Goal: Task Accomplishment & Management: Manage account settings

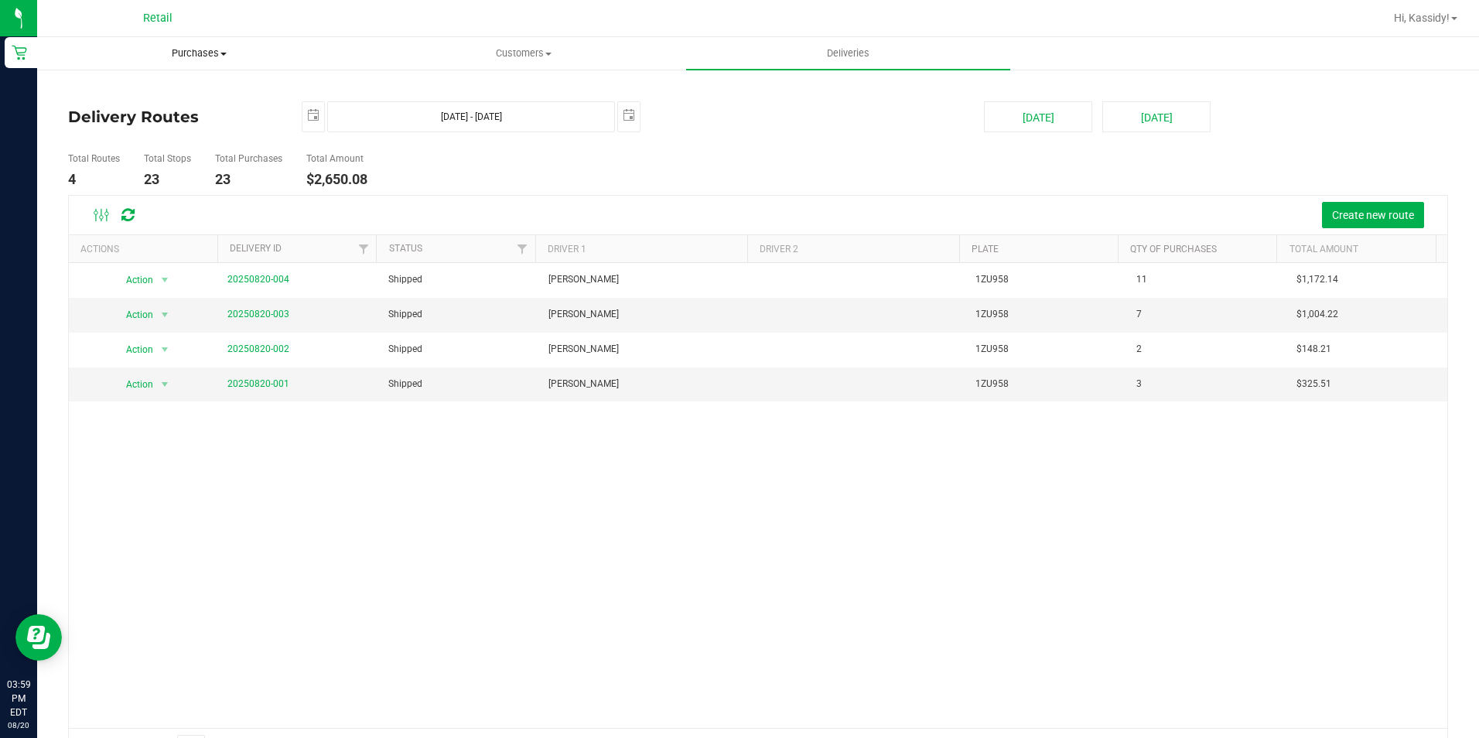
click at [200, 51] on span "Purchases" at bounding box center [199, 53] width 323 height 14
click at [173, 87] on span "Summary of purchases" at bounding box center [116, 93] width 159 height 13
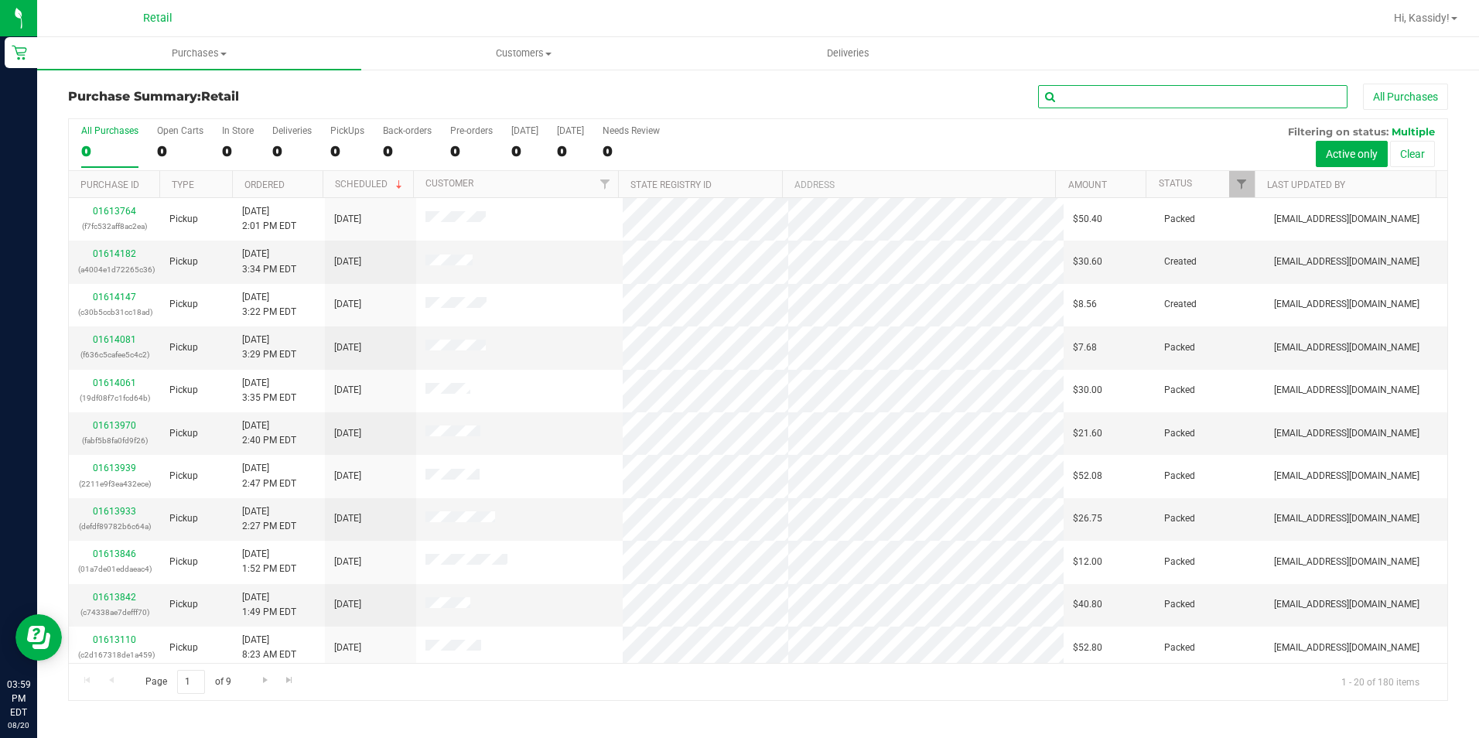
click at [1123, 92] on input "text" at bounding box center [1192, 96] width 309 height 23
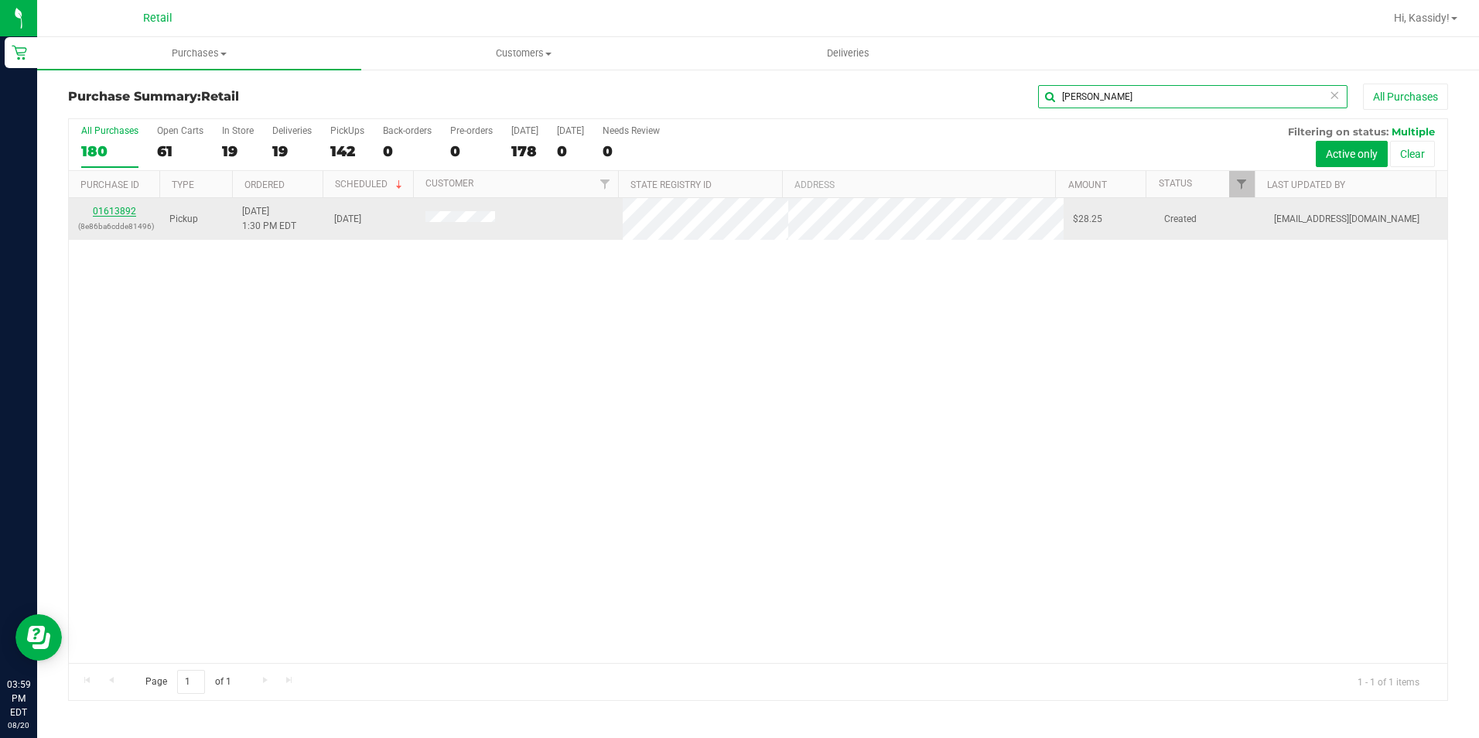
type input "[PERSON_NAME]"
click at [107, 213] on link "01613892" at bounding box center [114, 211] width 43 height 11
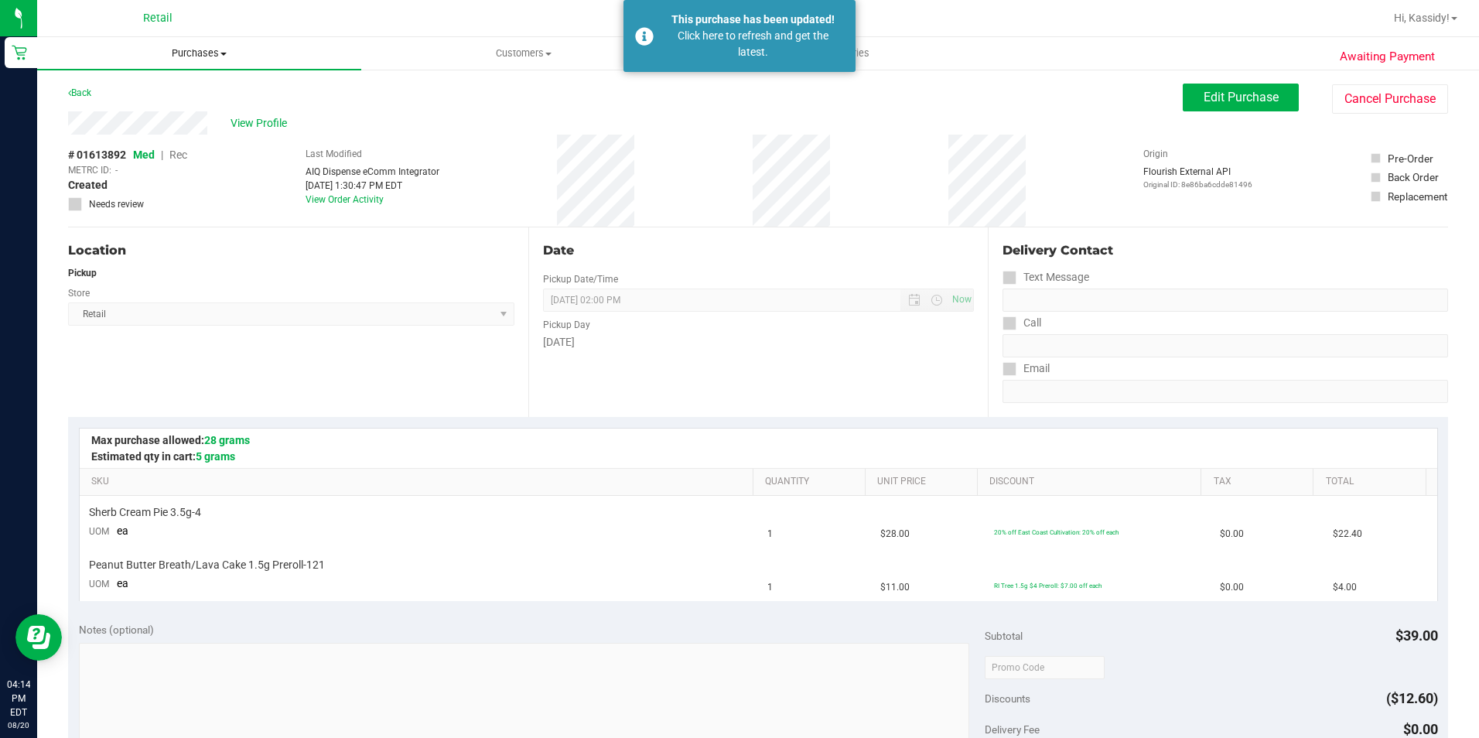
drag, startPoint x: 152, startPoint y: 60, endPoint x: 185, endPoint y: 54, distance: 33.1
click at [152, 60] on uib-tab-heading "Purchases Summary of purchases Fulfillment All purchases" at bounding box center [199, 53] width 324 height 32
click at [183, 78] on ul "Summary of purchases Fulfillment All purchases" at bounding box center [199, 112] width 324 height 84
drag, startPoint x: 202, startPoint y: 39, endPoint x: 188, endPoint y: 69, distance: 32.5
click at [204, 41] on uib-tab-heading "Purchases Summary of purchases Fulfillment All purchases" at bounding box center [199, 53] width 324 height 32
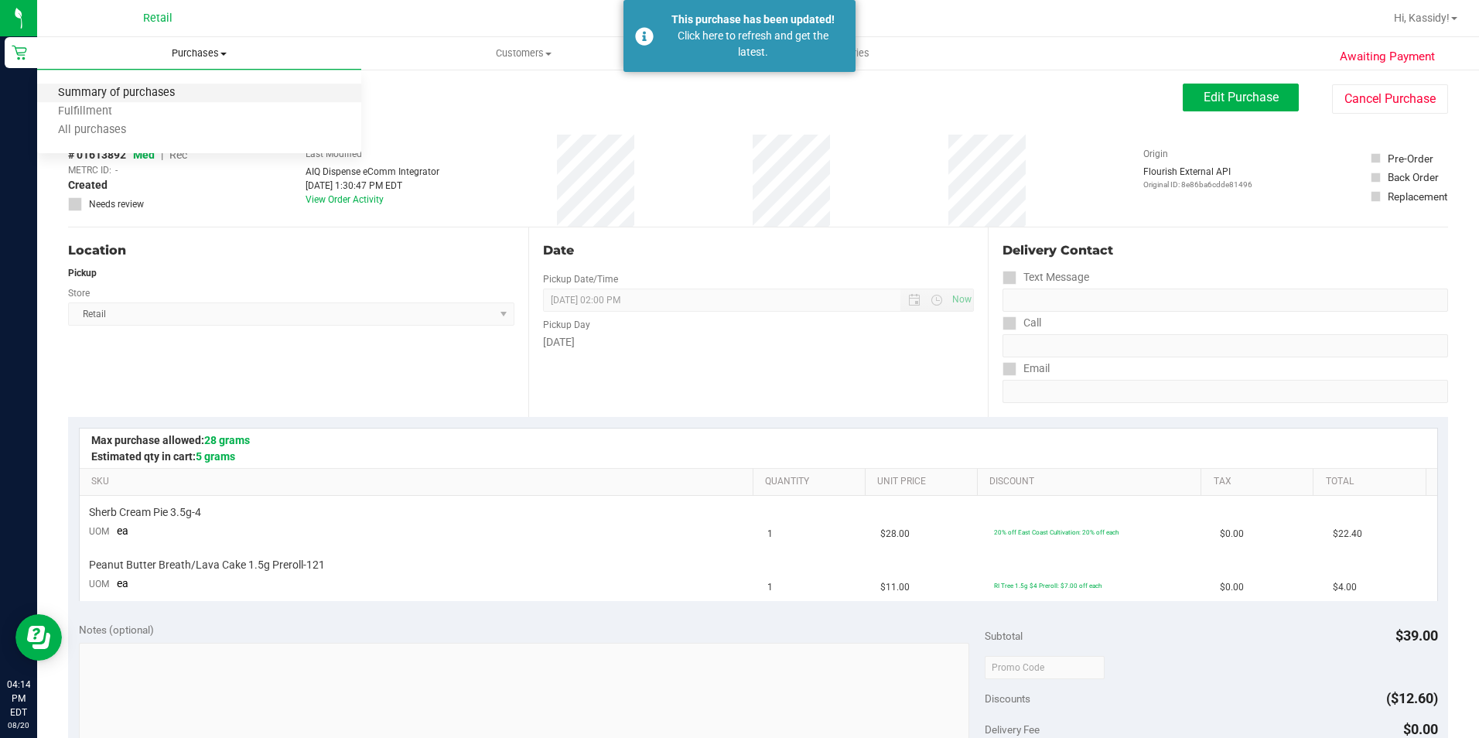
click at [156, 89] on span "Summary of purchases" at bounding box center [116, 93] width 159 height 13
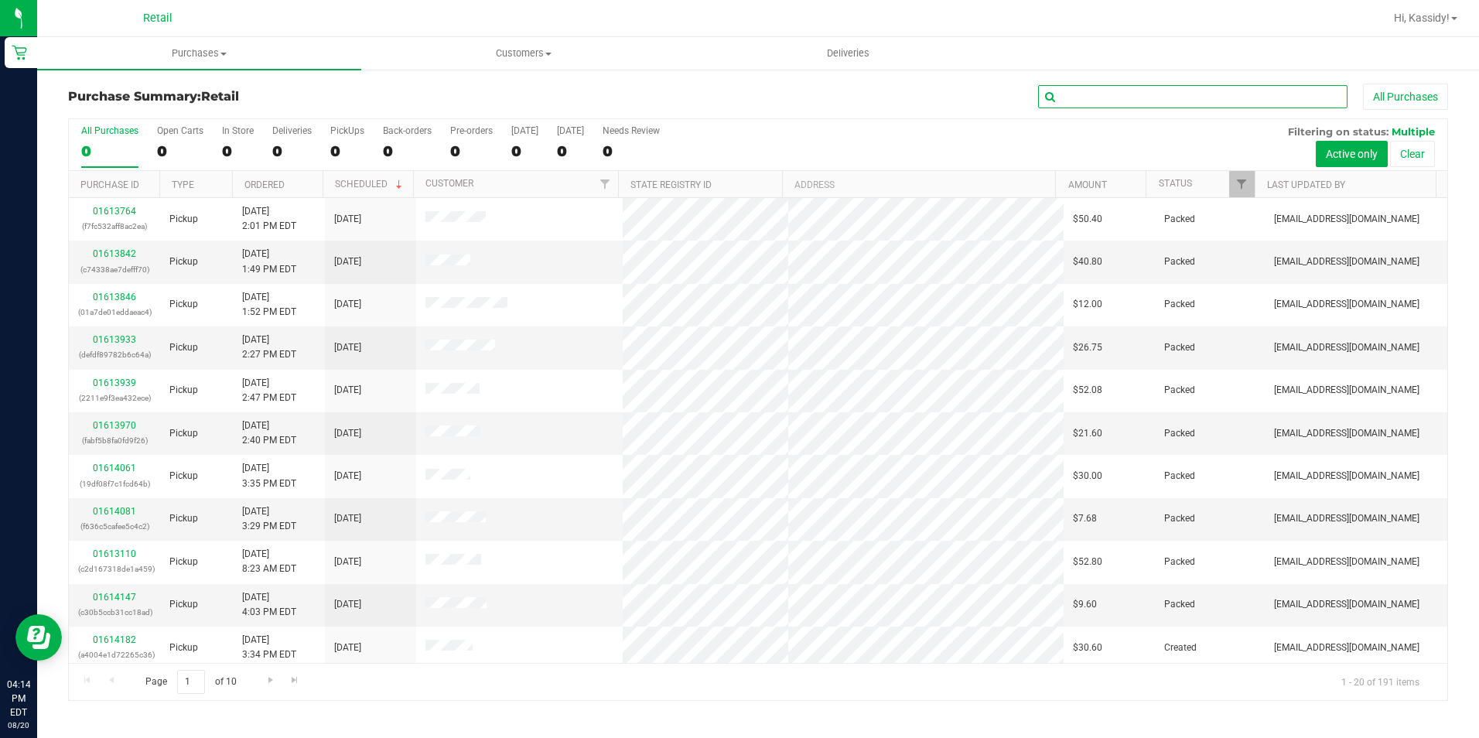
click at [1188, 94] on input "text" at bounding box center [1192, 96] width 309 height 23
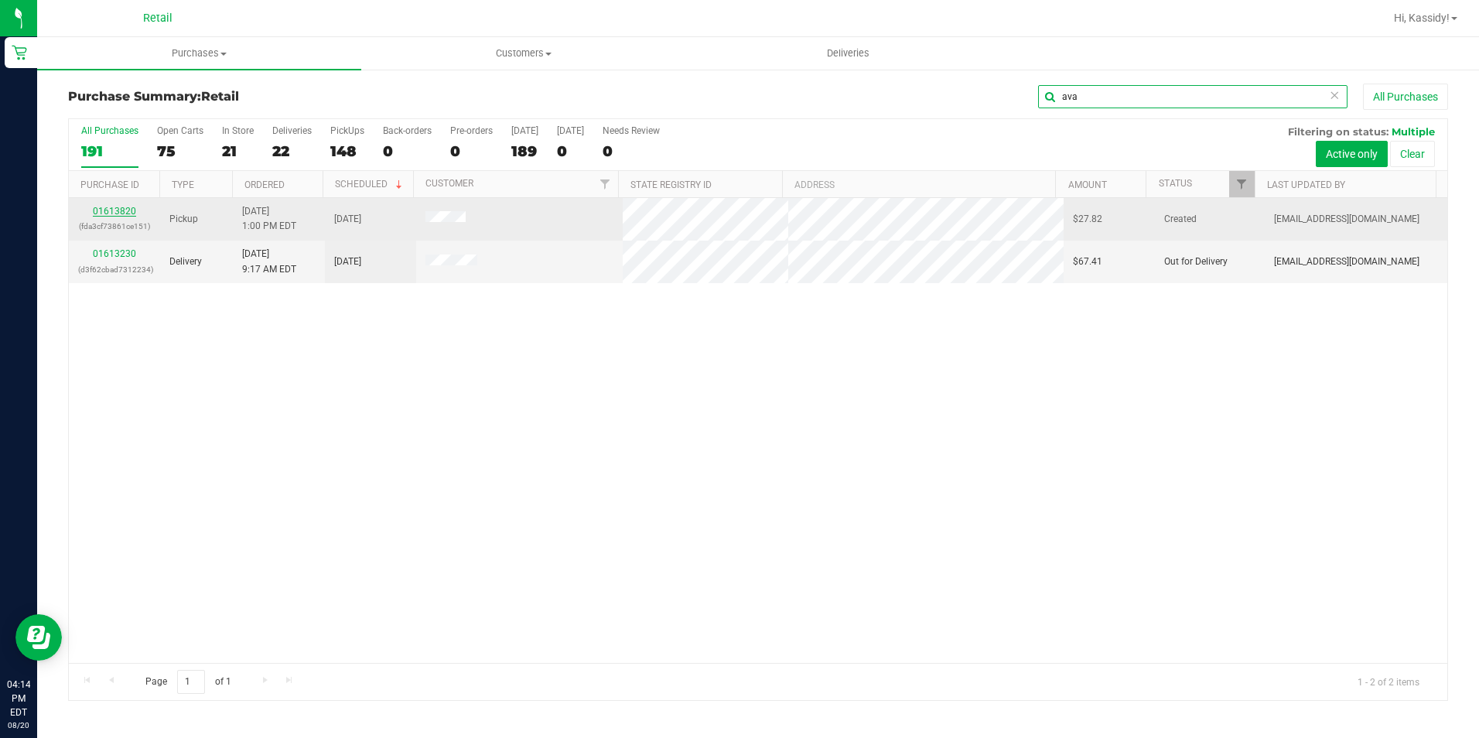
type input "ava"
click at [111, 210] on link "01613820" at bounding box center [114, 211] width 43 height 11
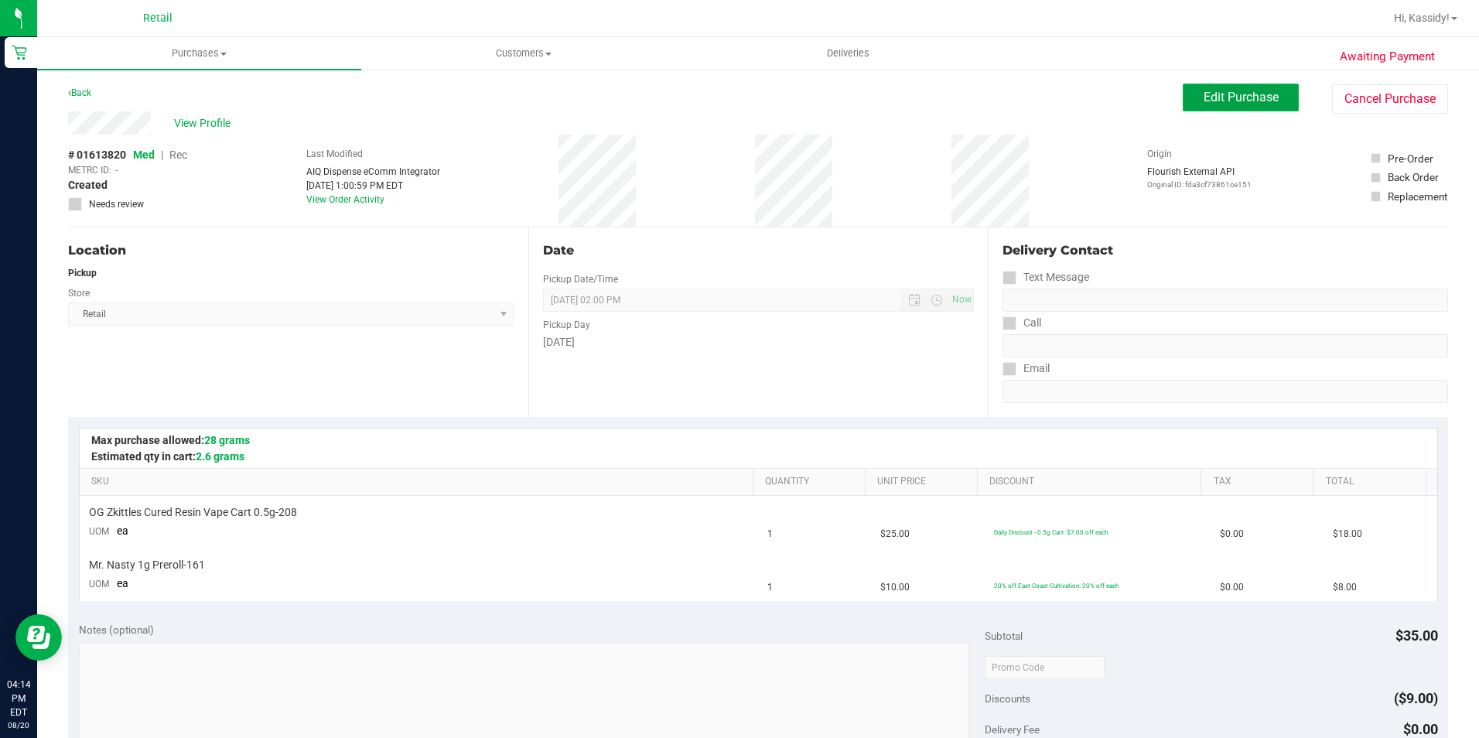
click at [1195, 107] on button "Edit Purchase" at bounding box center [1241, 98] width 116 height 28
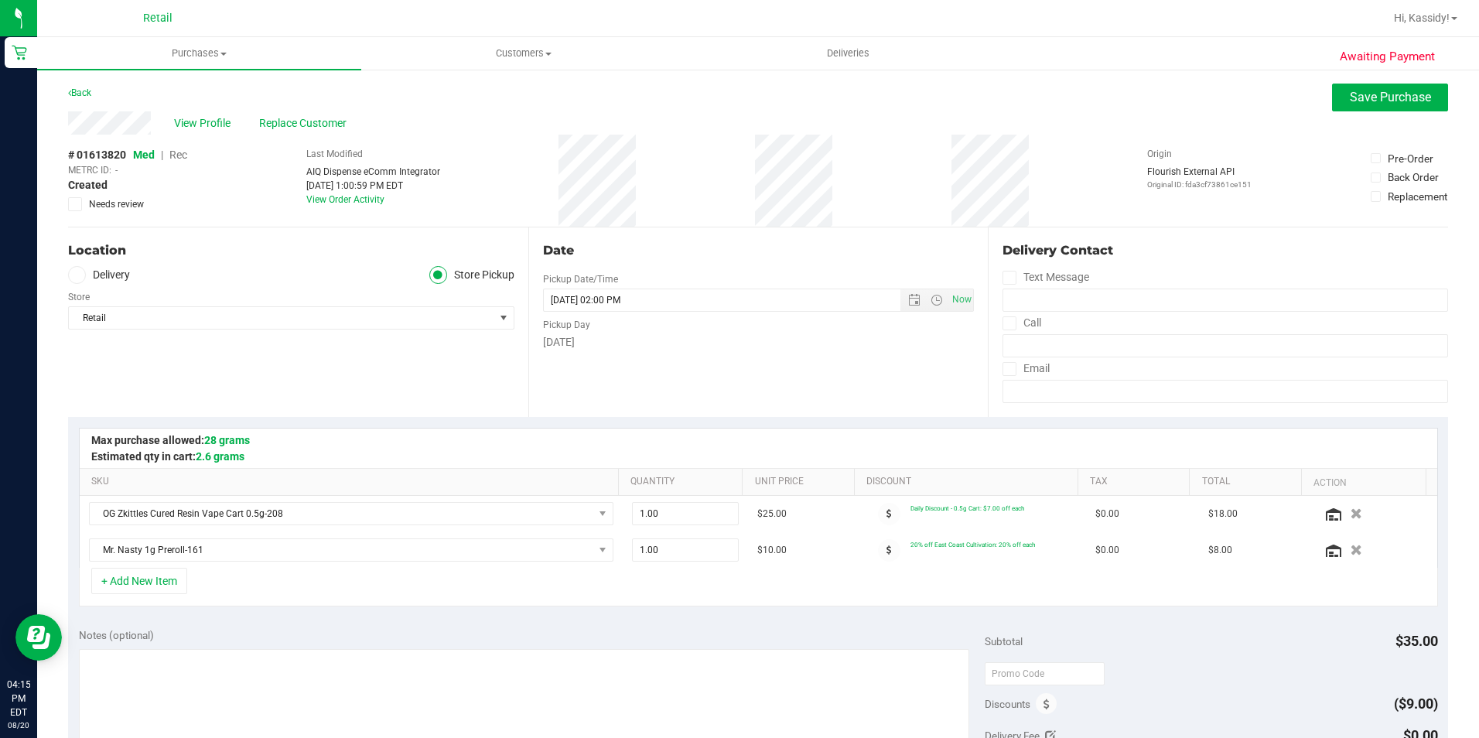
click at [181, 159] on span "Rec" at bounding box center [178, 155] width 18 height 12
click at [1408, 104] on button "Save Purchase" at bounding box center [1390, 98] width 116 height 28
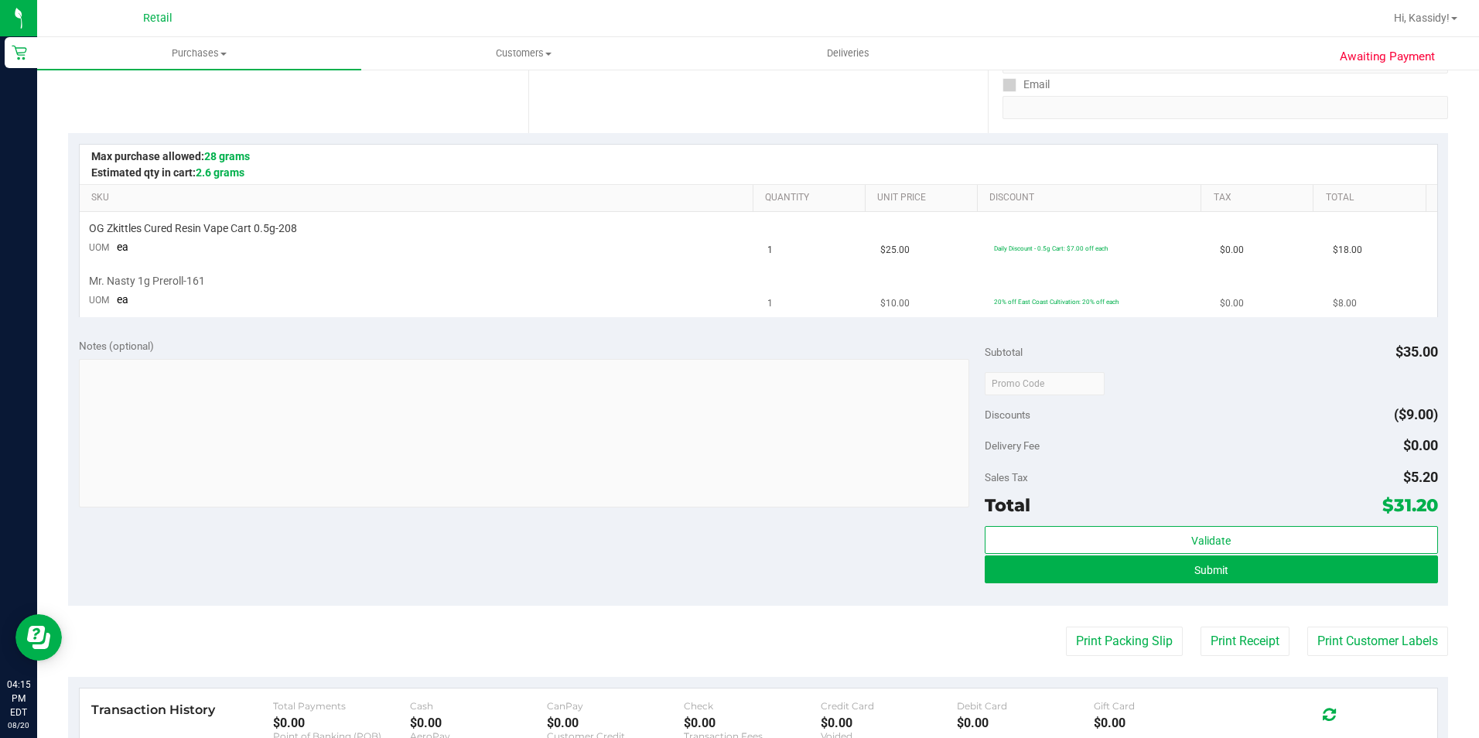
scroll to position [387, 0]
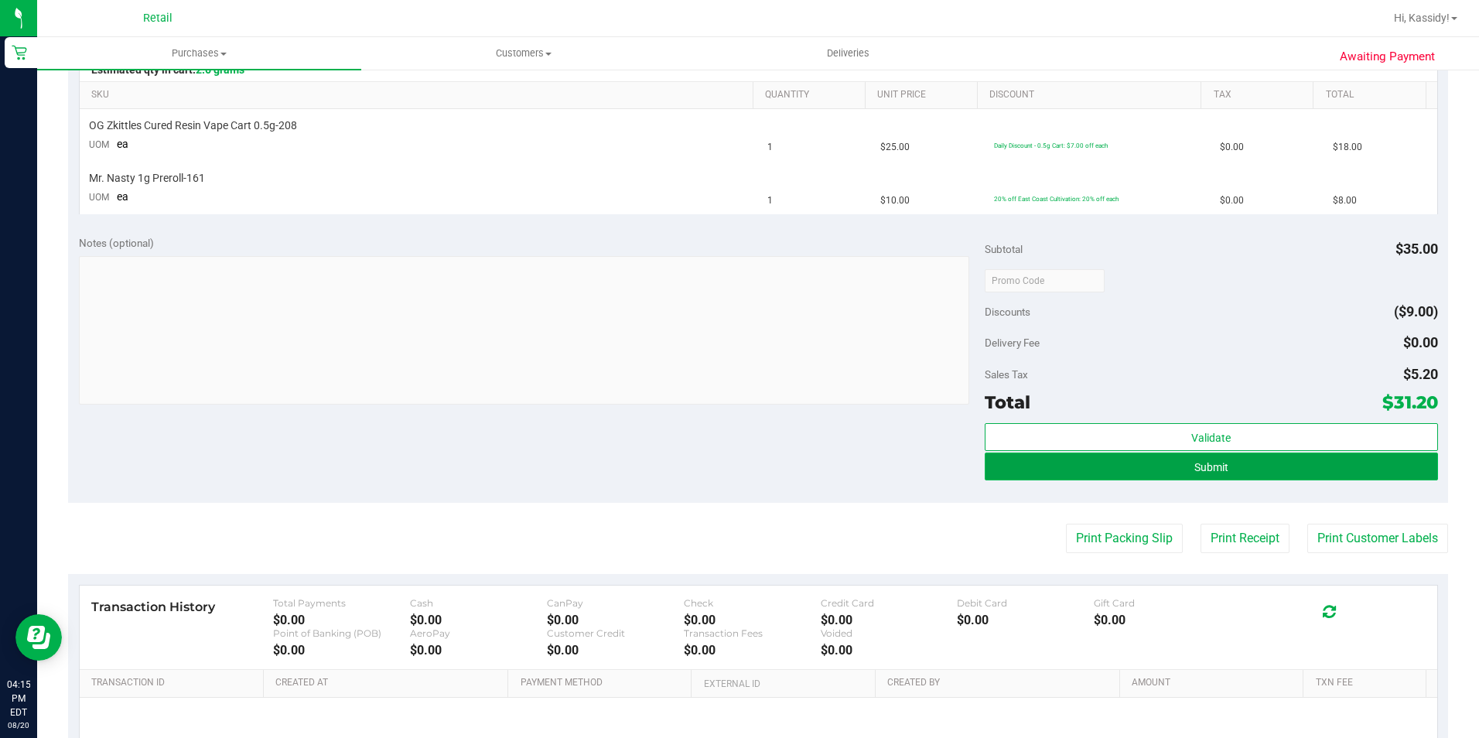
click at [1153, 471] on button "Submit" at bounding box center [1211, 467] width 453 height 28
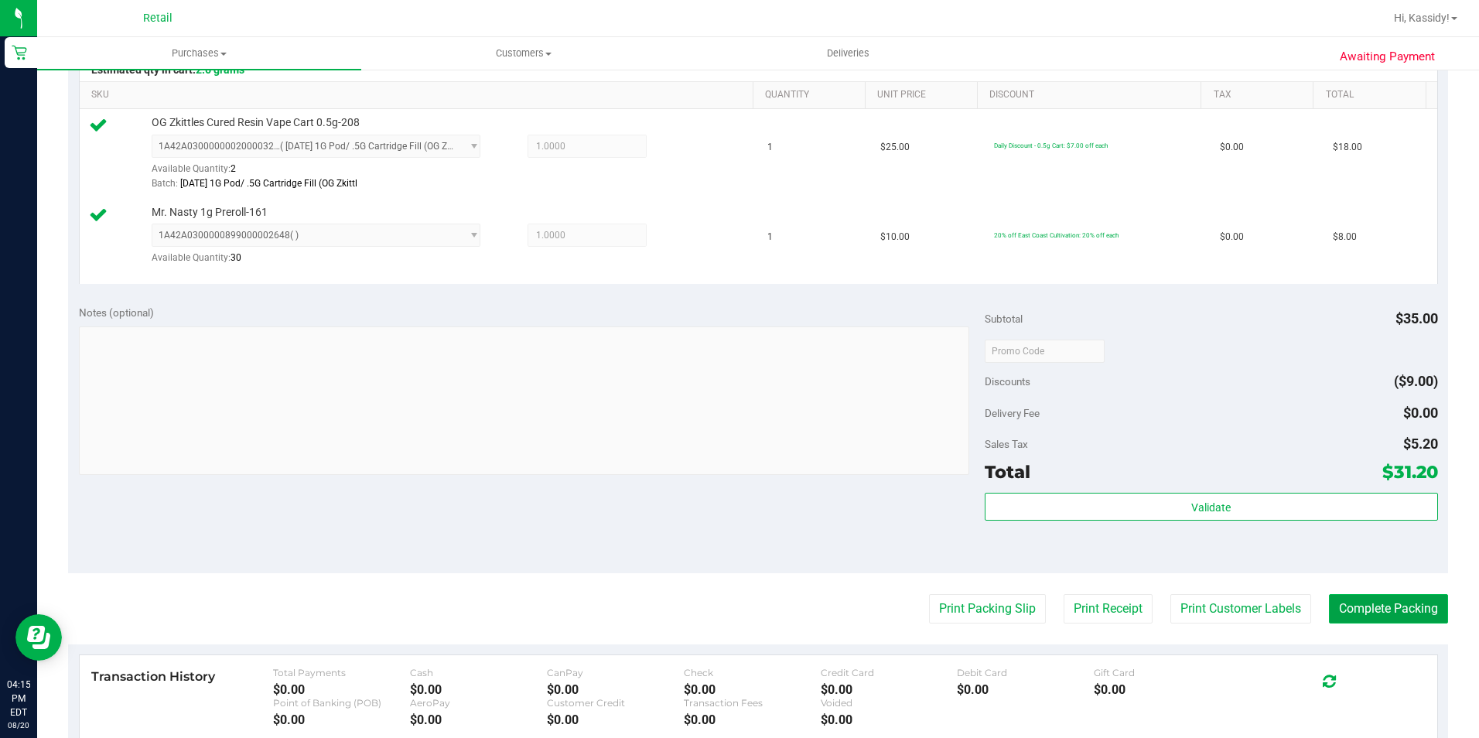
click at [1380, 610] on button "Complete Packing" at bounding box center [1388, 608] width 119 height 29
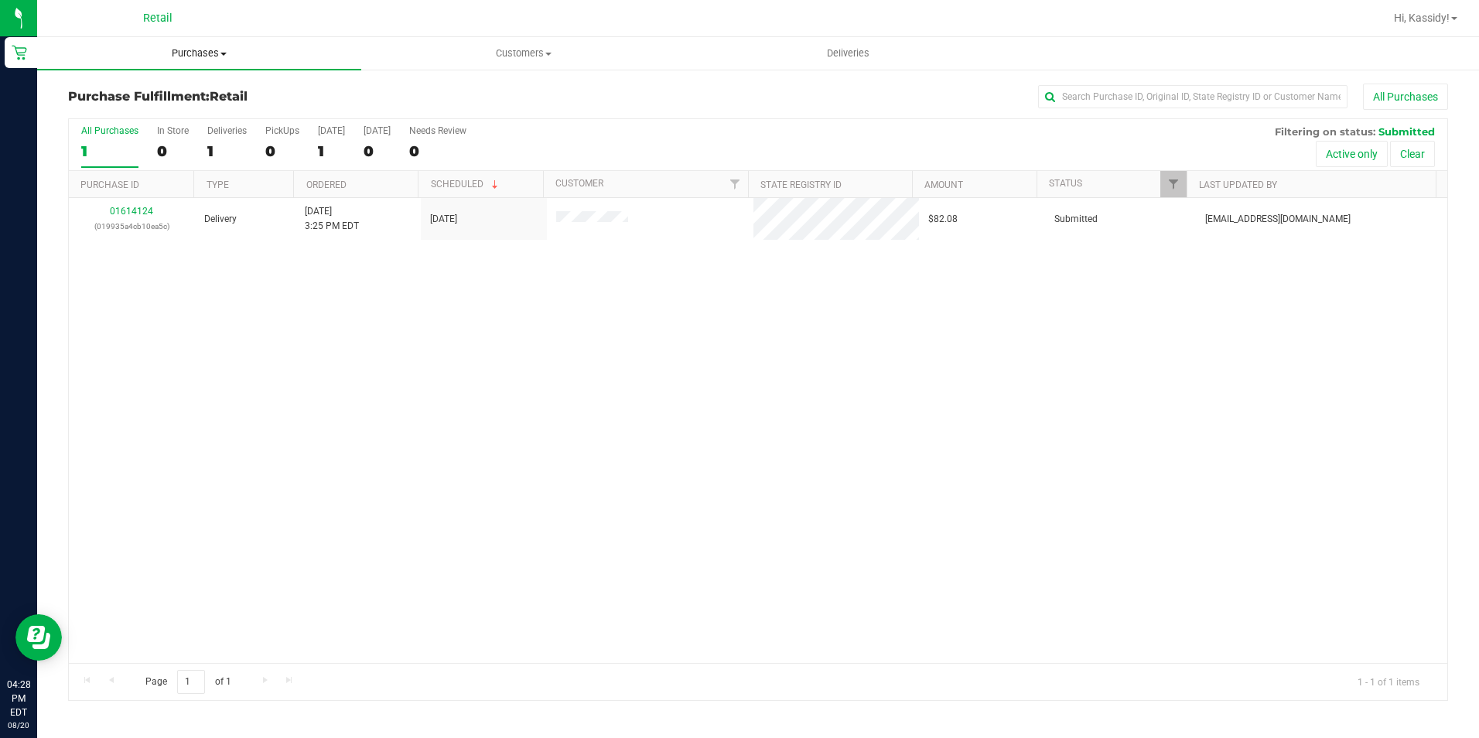
click at [241, 53] on span "Purchases" at bounding box center [199, 53] width 324 height 14
click at [169, 95] on span "Summary of purchases" at bounding box center [116, 93] width 159 height 13
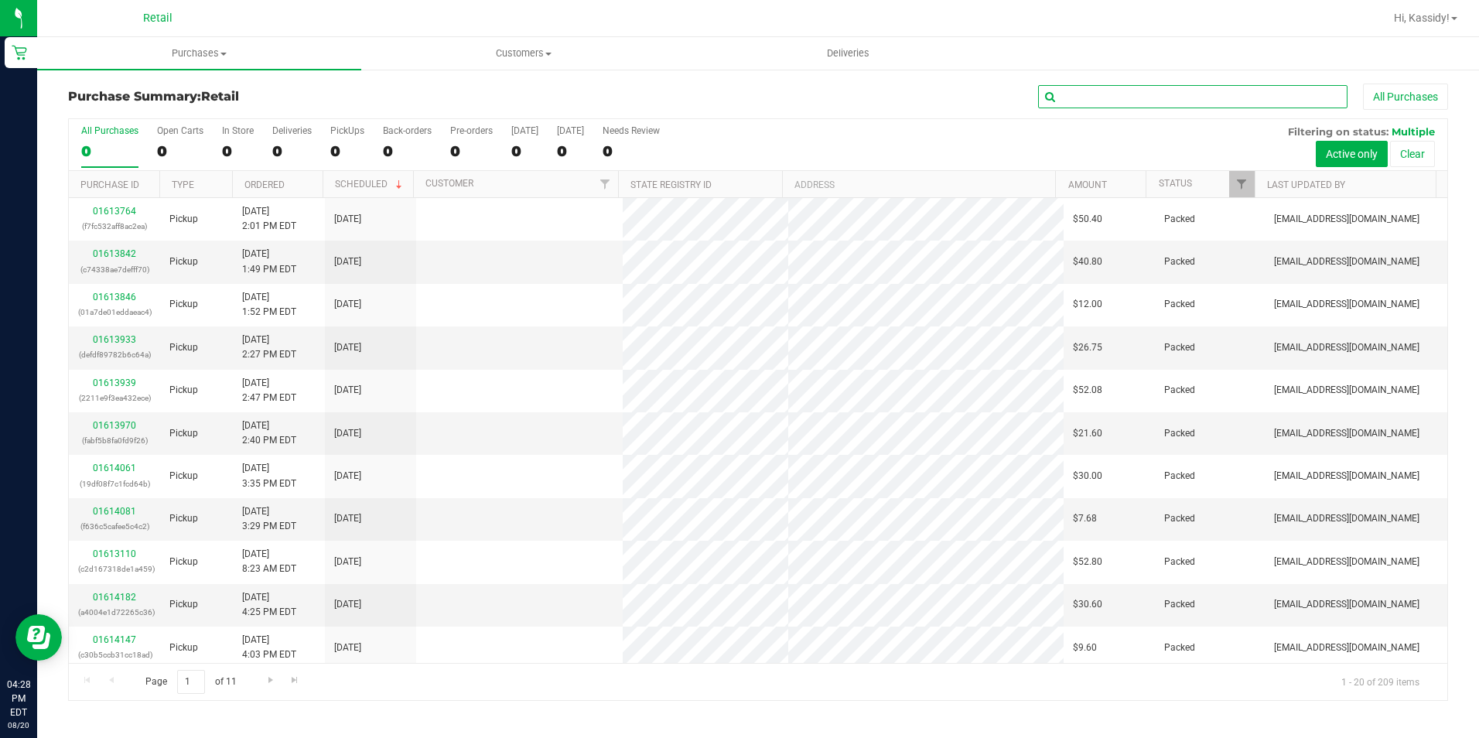
click at [1075, 94] on input "text" at bounding box center [1192, 96] width 309 height 23
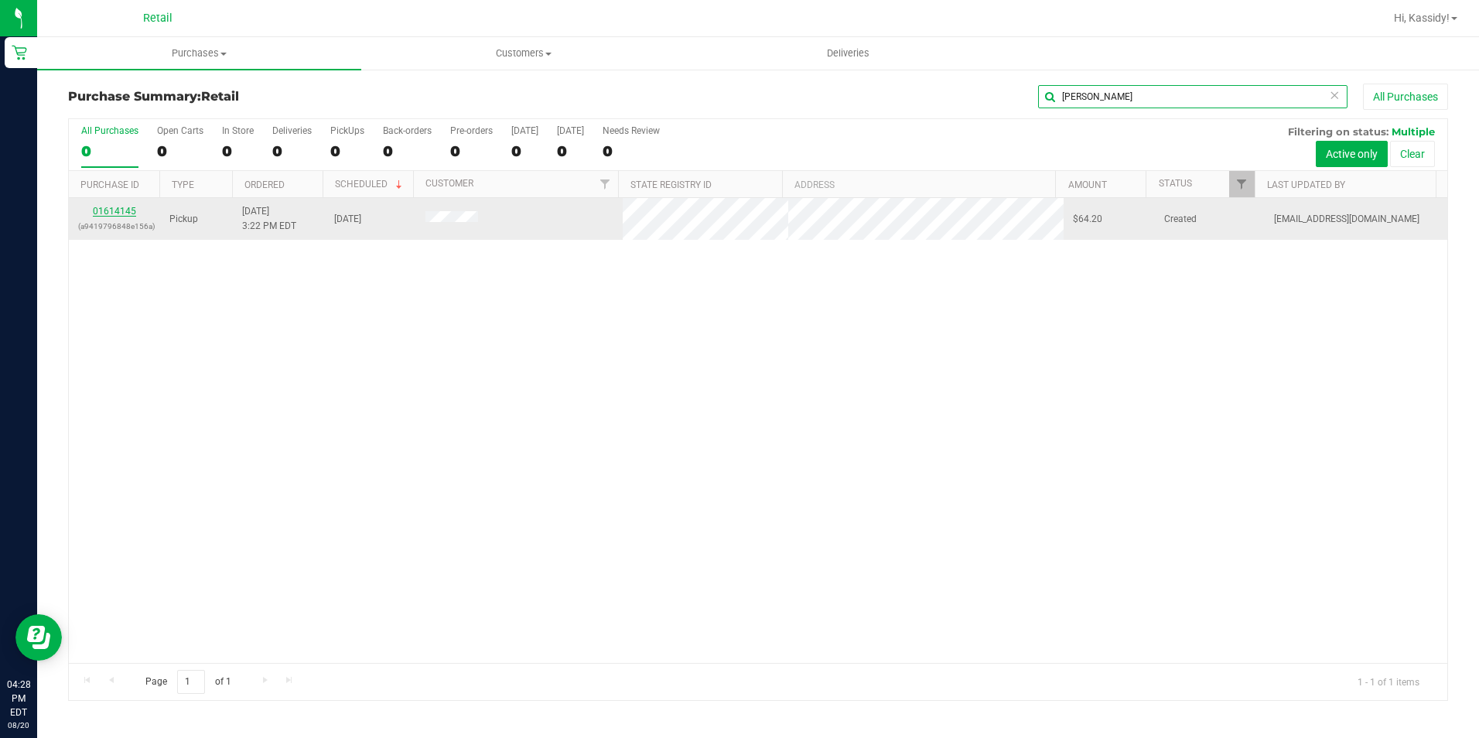
type input "[PERSON_NAME]"
click at [114, 207] on link "01614145" at bounding box center [114, 211] width 43 height 11
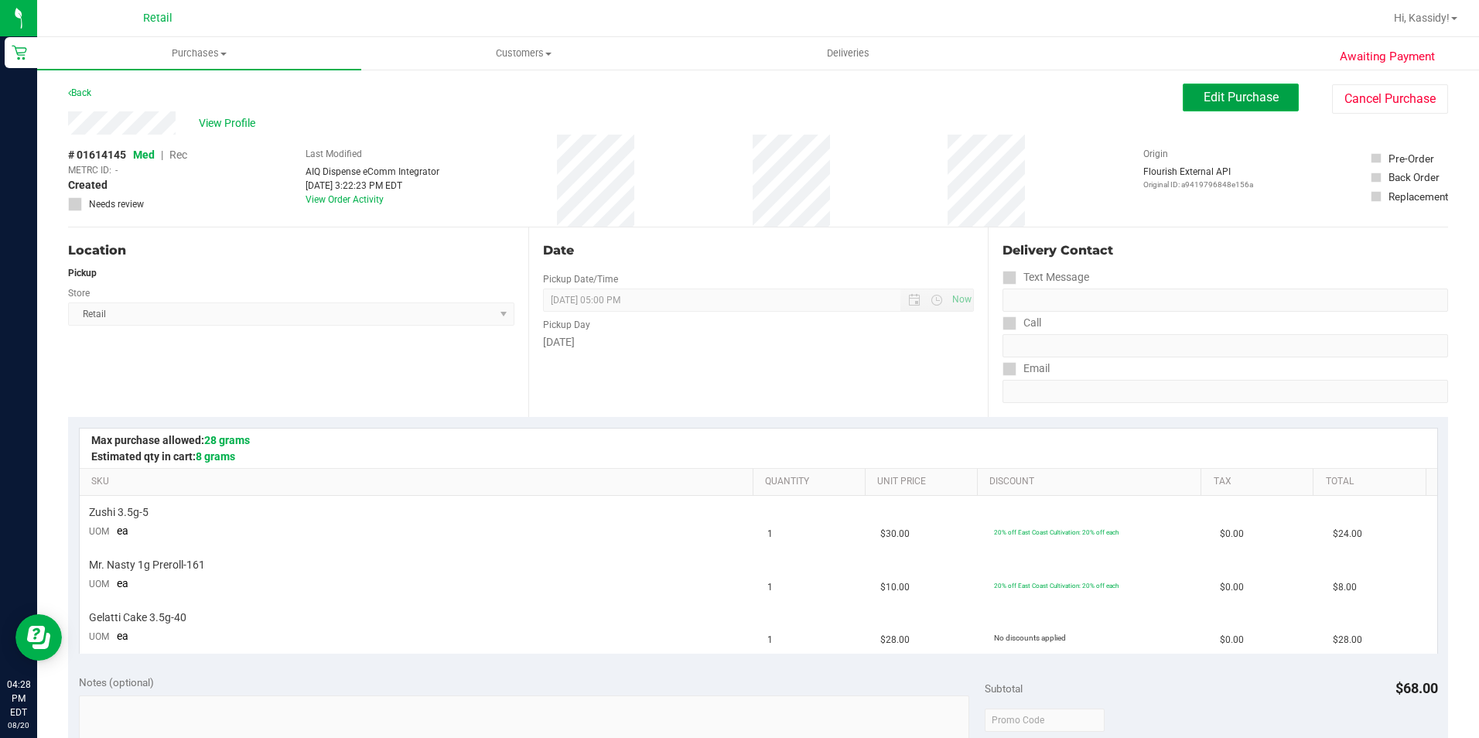
click at [1212, 94] on span "Edit Purchase" at bounding box center [1241, 97] width 75 height 15
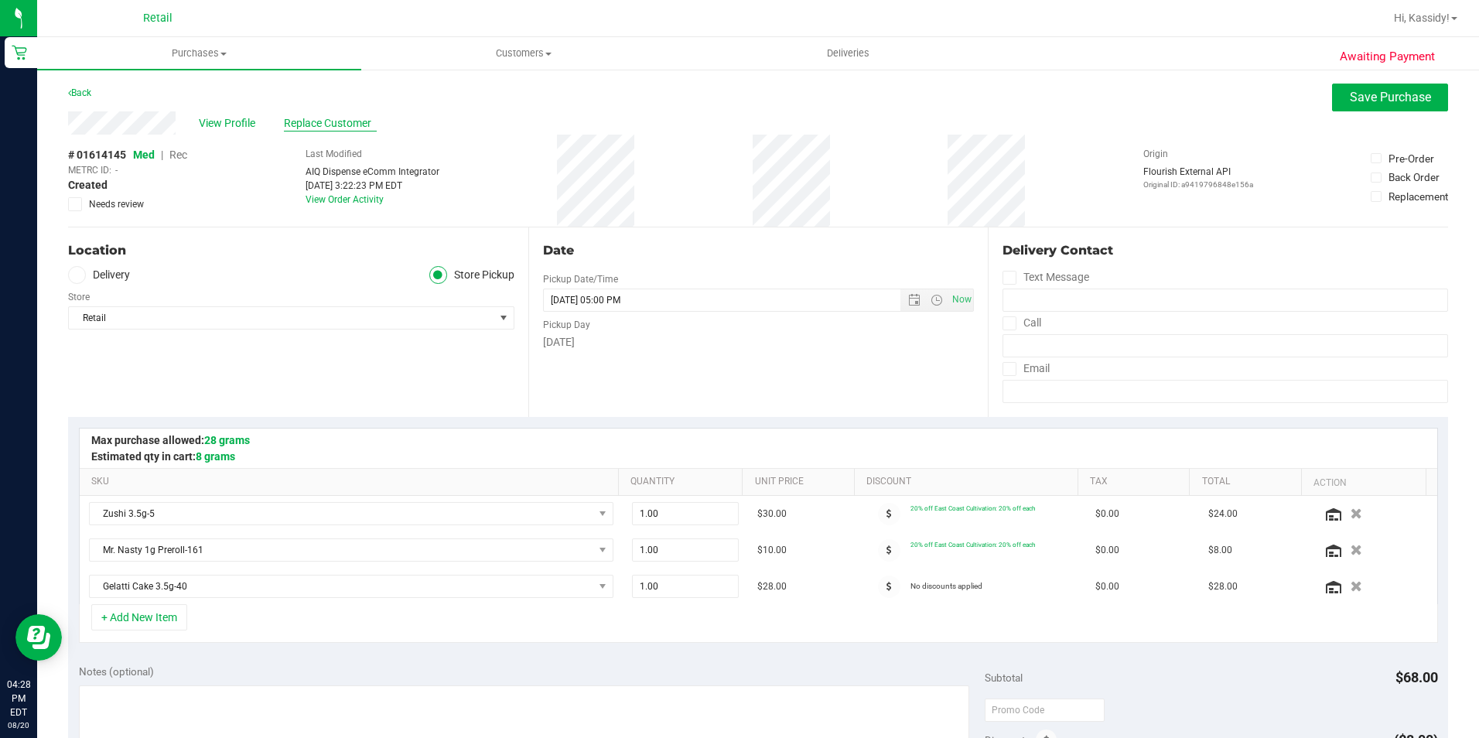
click at [308, 121] on span "Replace Customer" at bounding box center [330, 123] width 93 height 16
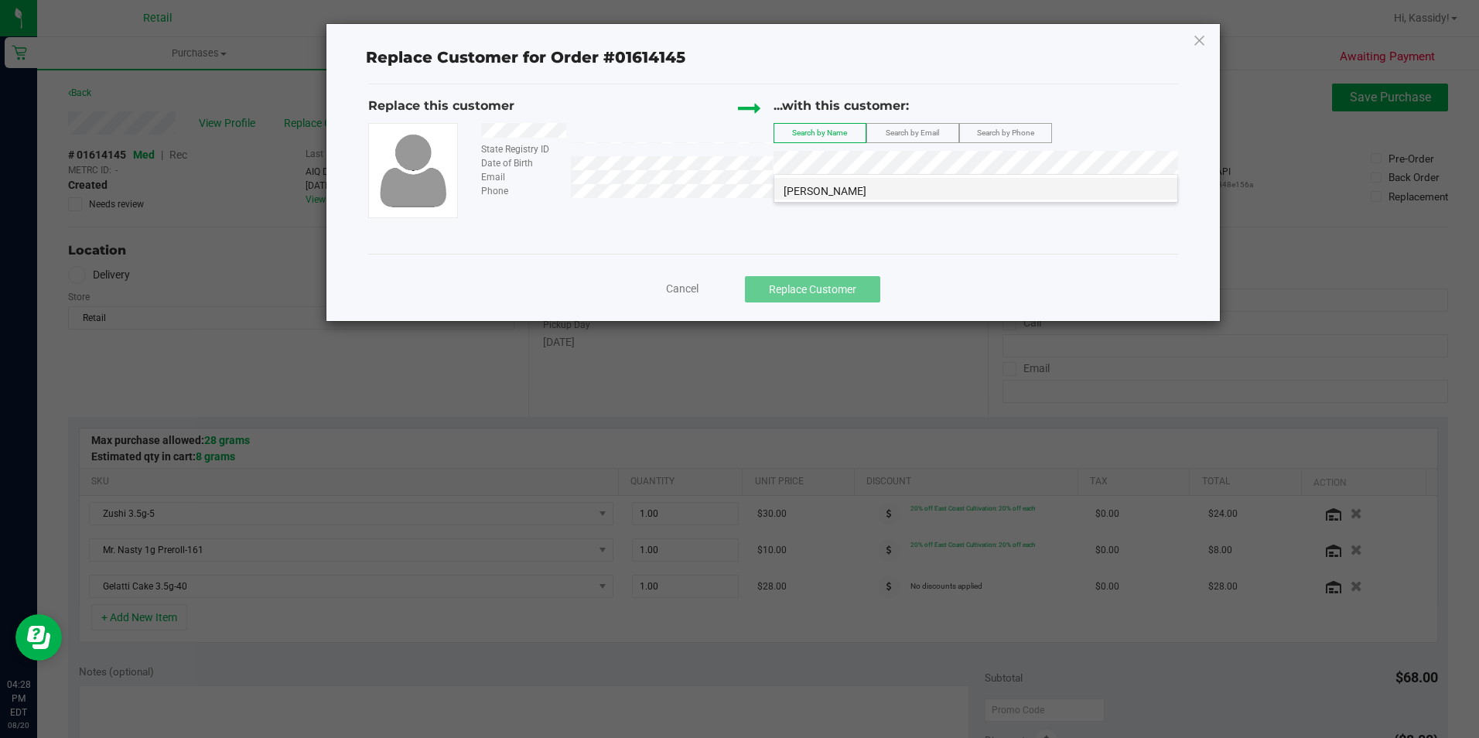
click at [870, 192] on li "[PERSON_NAME]" at bounding box center [975, 189] width 403 height 22
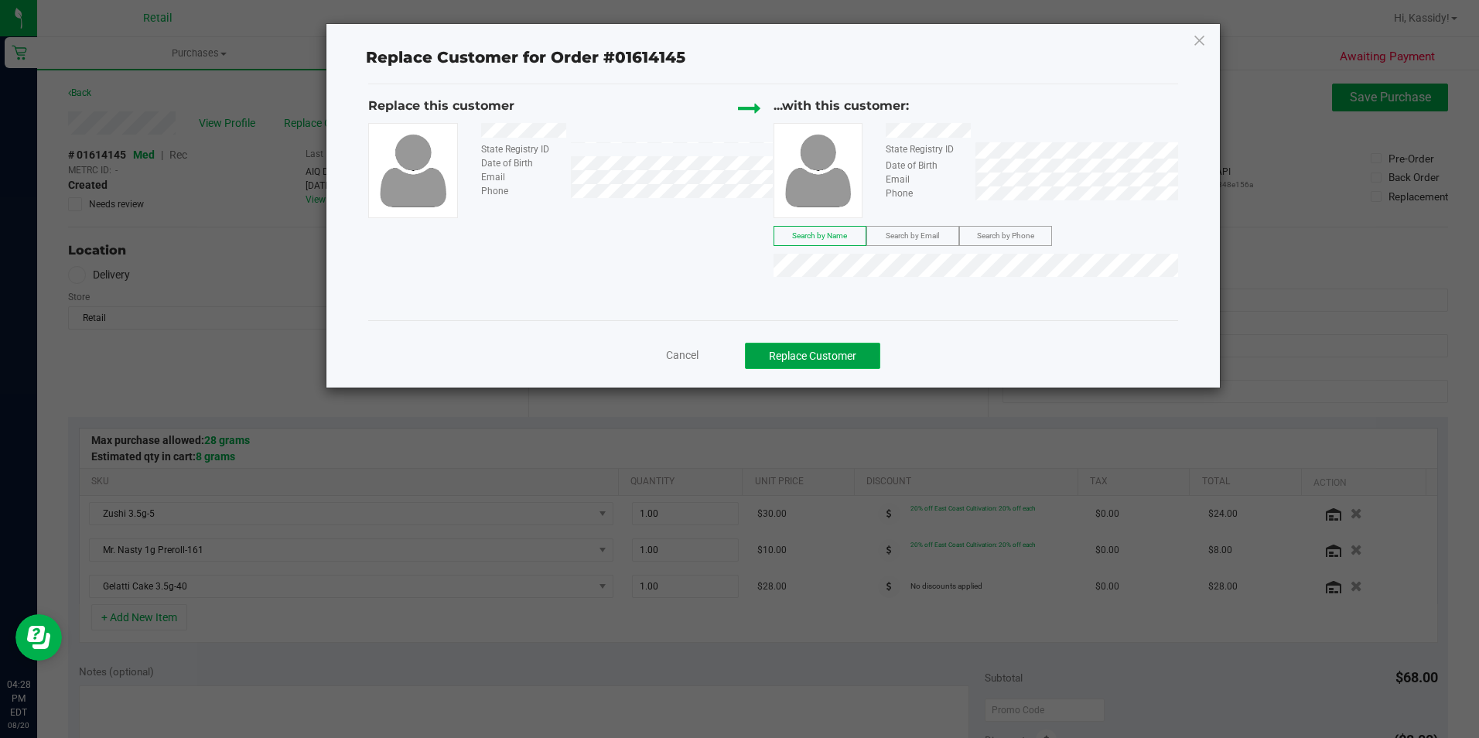
click at [805, 360] on button "Replace Customer" at bounding box center [812, 356] width 135 height 26
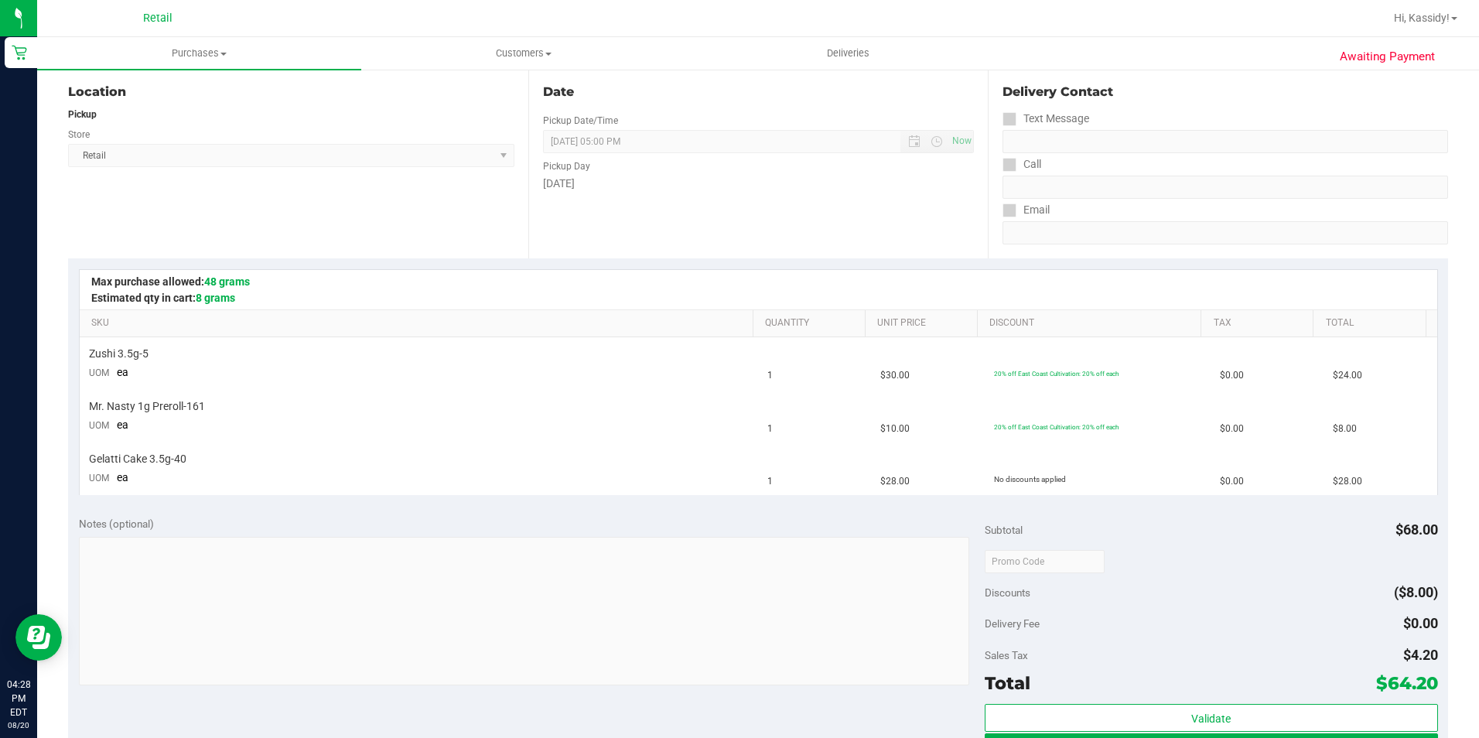
scroll to position [387, 0]
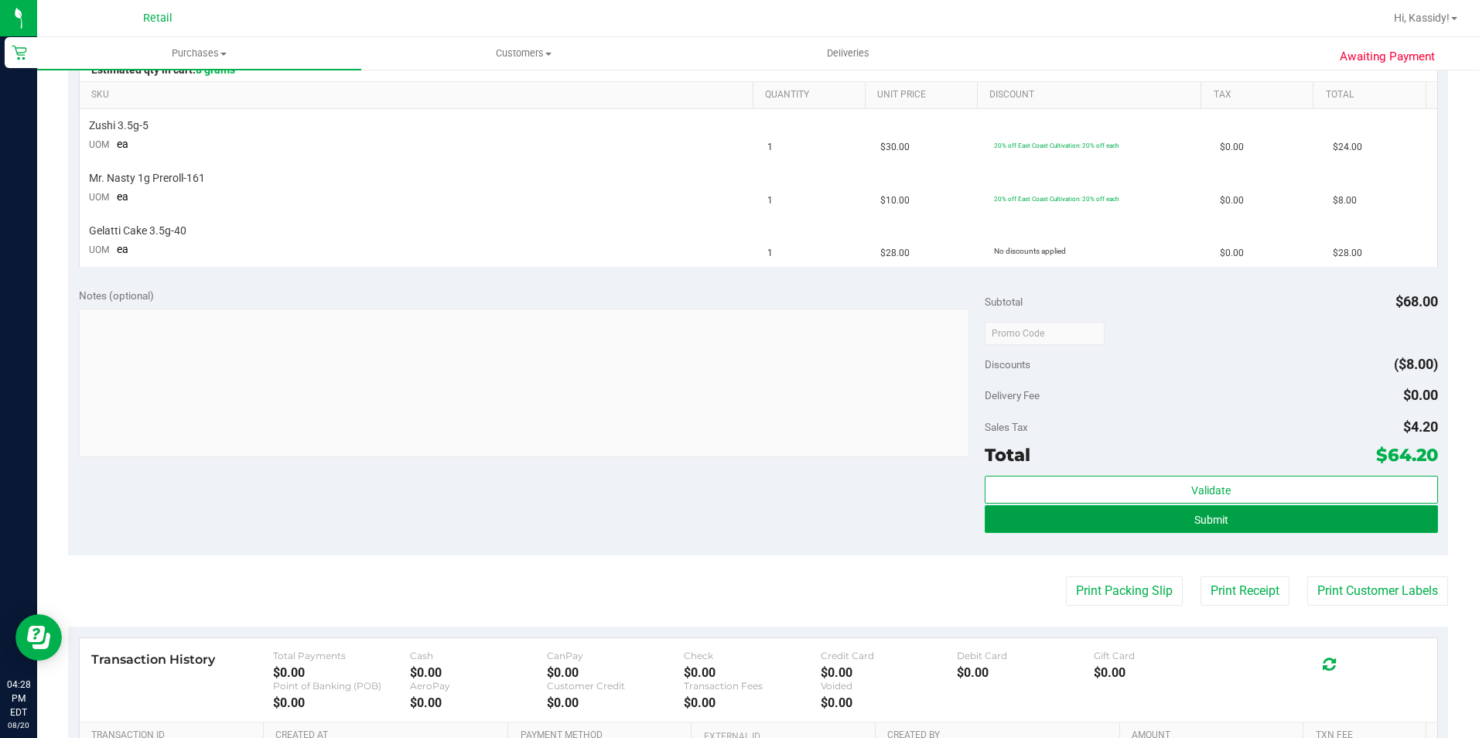
click at [1082, 513] on button "Submit" at bounding box center [1211, 519] width 453 height 28
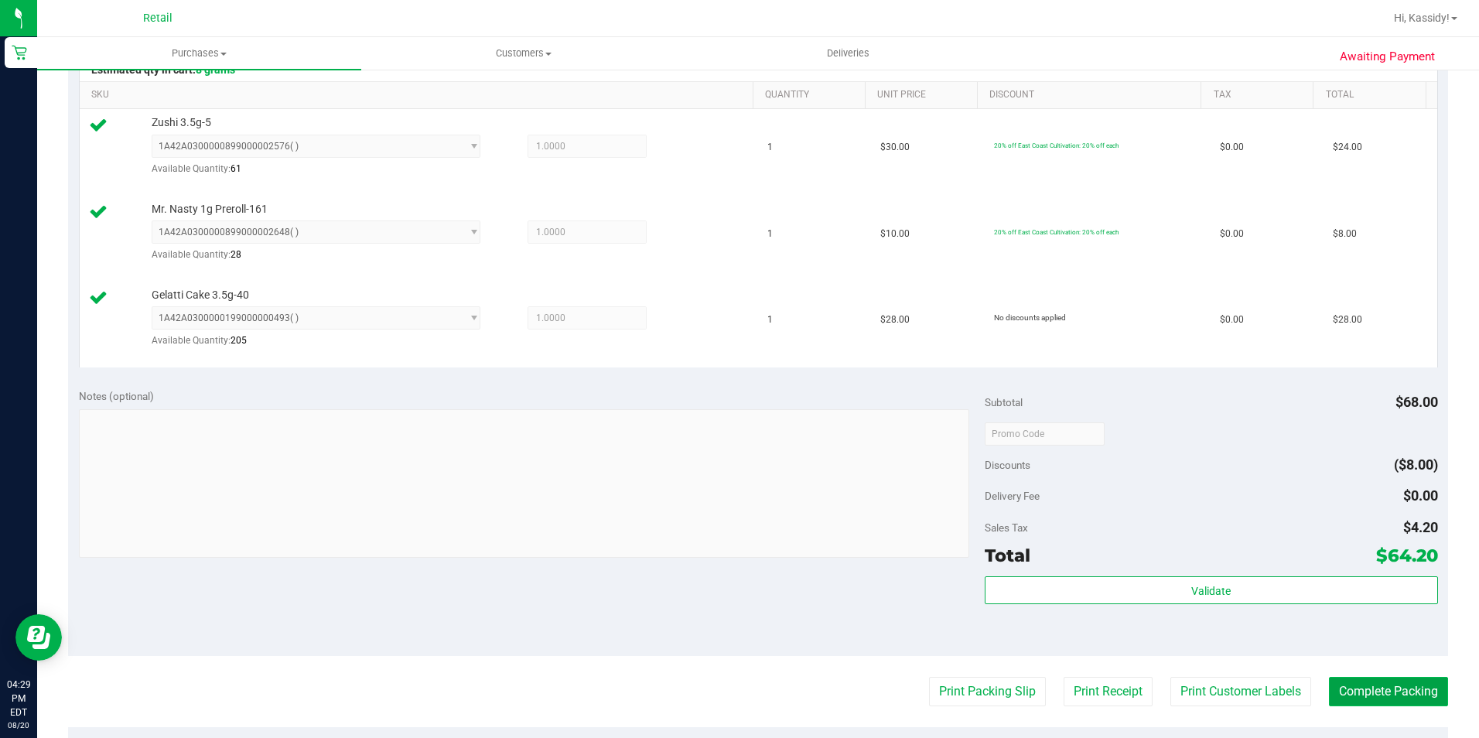
click at [1379, 682] on button "Complete Packing" at bounding box center [1388, 691] width 119 height 29
